Goal: Information Seeking & Learning: Learn about a topic

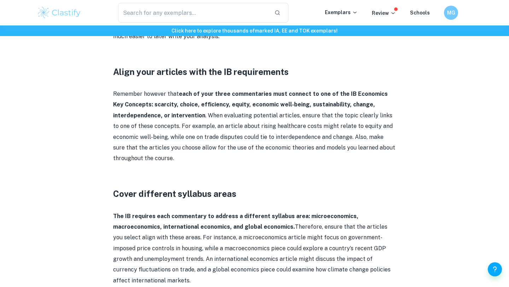
scroll to position [534, 0]
drag, startPoint x: 142, startPoint y: 94, endPoint x: 180, endPoint y: 91, distance: 38.3
click at [180, 91] on strong "each of your three commentaries must connect to one of the IB Economics Key Con…" at bounding box center [250, 104] width 275 height 28
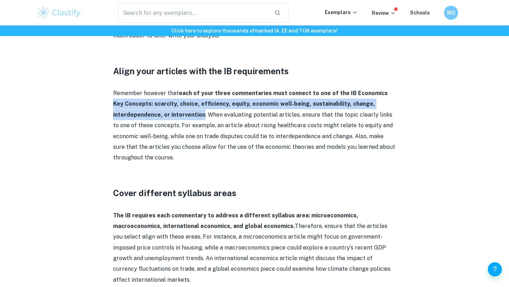
drag, startPoint x: 380, startPoint y: 82, endPoint x: 201, endPoint y: 105, distance: 180.3
click at [201, 105] on strong "each of your three commentaries must connect to one of the IB Economics Key Con…" at bounding box center [250, 104] width 275 height 28
copy strong "Key Concepts: scarcity, choice, efficiency, equity, economic well-being, sustai…"
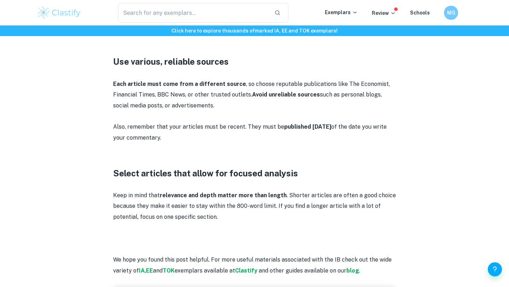
scroll to position [926, 0]
click at [338, 124] on p "Also, remember that your articles must be recent. They must be published within…" at bounding box center [254, 132] width 283 height 22
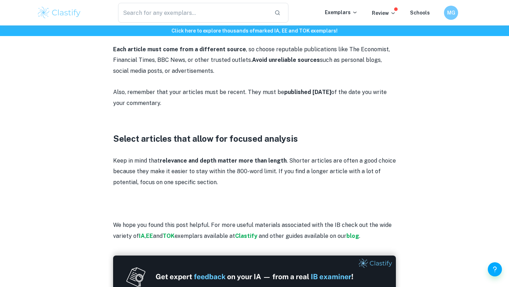
scroll to position [960, 0]
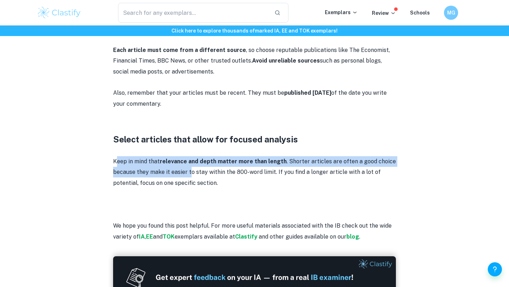
drag, startPoint x: 116, startPoint y: 153, endPoint x: 190, endPoint y: 162, distance: 75.1
click at [191, 162] on p "Keep in mind that relevance and depth matter more than length . Shorter article…" at bounding box center [254, 172] width 283 height 32
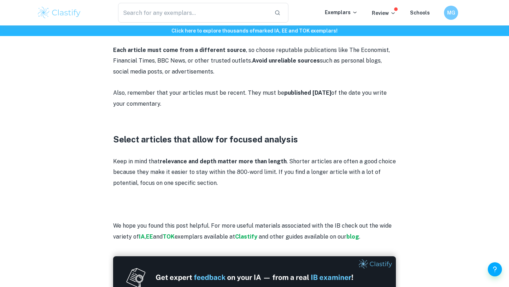
click at [239, 174] on p "Keep in mind that relevance and depth matter more than length . Shorter article…" at bounding box center [254, 172] width 283 height 32
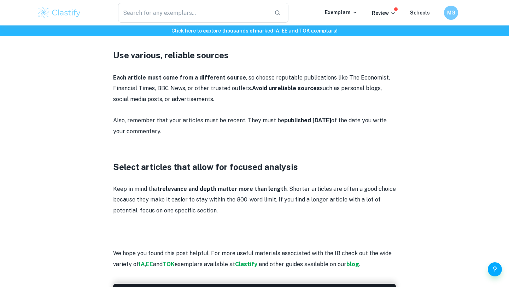
scroll to position [933, 0]
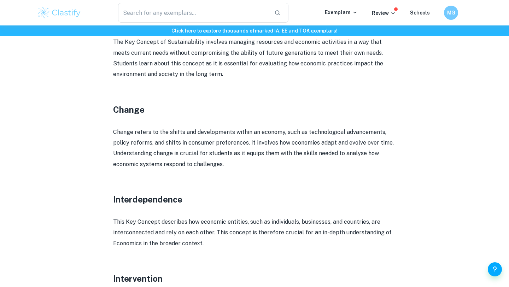
scroll to position [928, 0]
